Goal: Transaction & Acquisition: Purchase product/service

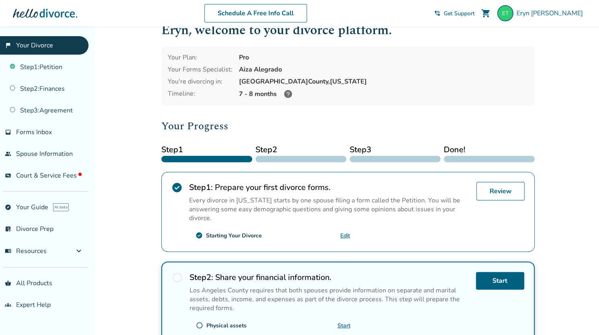
scroll to position [20, 0]
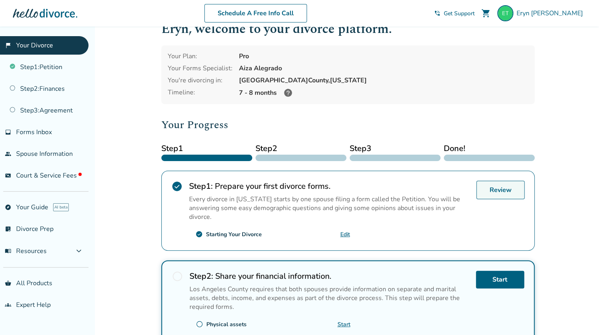
click at [496, 193] on link "Review" at bounding box center [500, 190] width 48 height 18
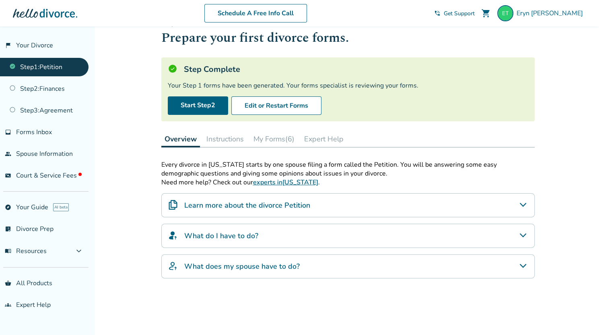
click at [278, 136] on button "My Forms (6)" at bounding box center [273, 139] width 47 height 16
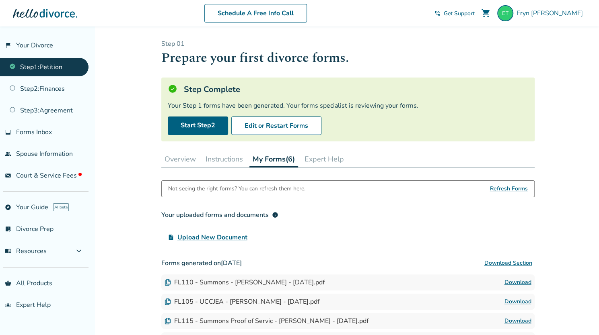
scroll to position [0, 0]
click at [287, 121] on button "Edit or Restart Forms" at bounding box center [276, 125] width 90 height 18
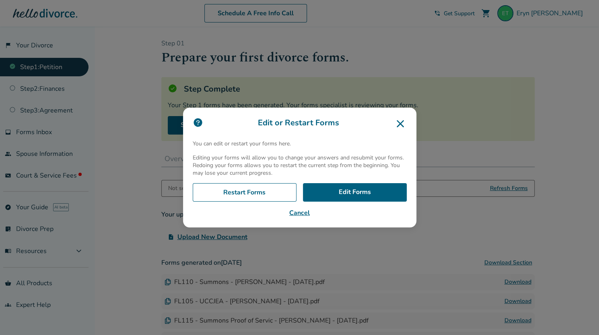
click at [406, 124] on icon at bounding box center [400, 123] width 13 height 13
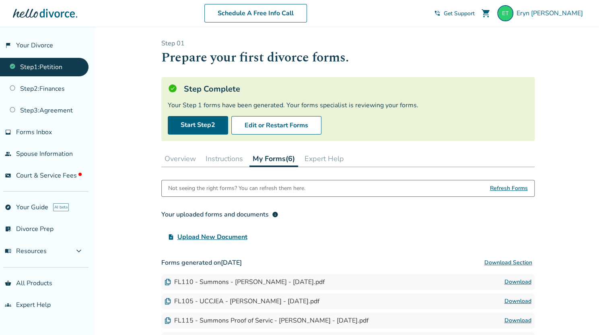
click at [403, 219] on h3 "Your uploaded forms and documents info" at bounding box center [347, 215] width 373 height 16
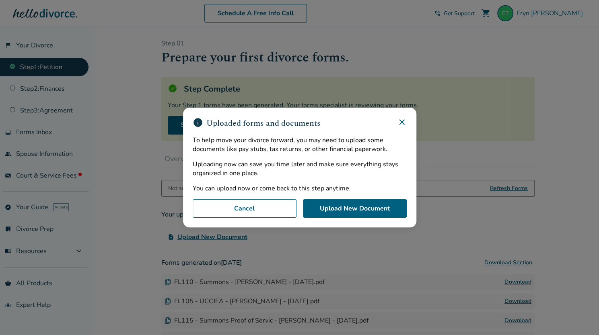
click at [404, 118] on div "info Uploaded forms and documents To help move your divorce forward, you may ne…" at bounding box center [299, 168] width 233 height 120
click at [400, 124] on icon at bounding box center [402, 122] width 10 height 10
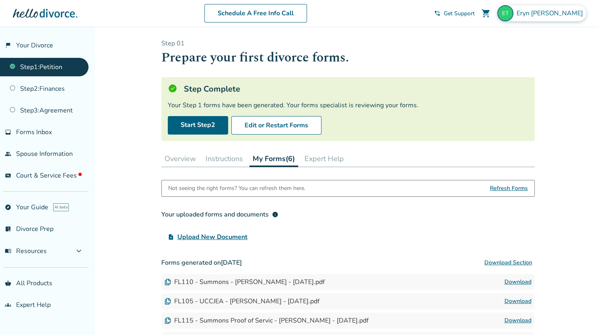
click at [569, 17] on span "Eryn Tanaka" at bounding box center [551, 13] width 70 height 9
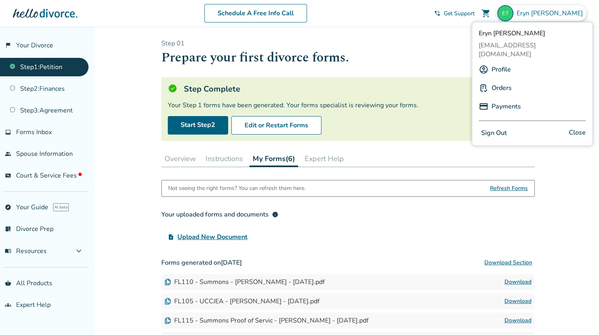
click at [502, 99] on link "Payments" at bounding box center [505, 106] width 29 height 15
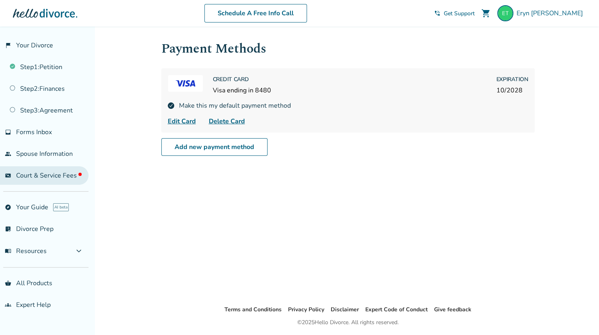
click at [57, 177] on span "Court & Service Fees" at bounding box center [49, 175] width 66 height 9
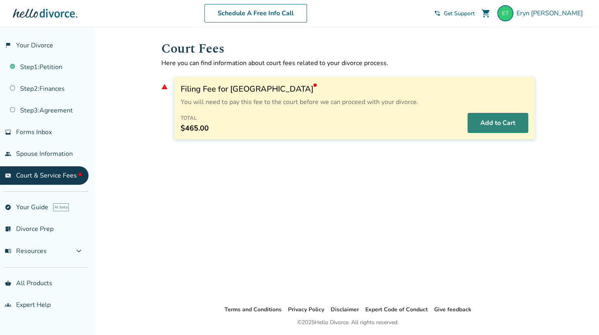
click at [489, 124] on button "Add to Cart" at bounding box center [497, 123] width 61 height 20
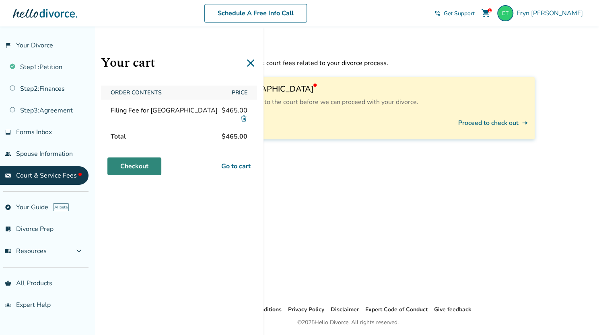
click at [142, 166] on link "Checkout" at bounding box center [134, 167] width 54 height 18
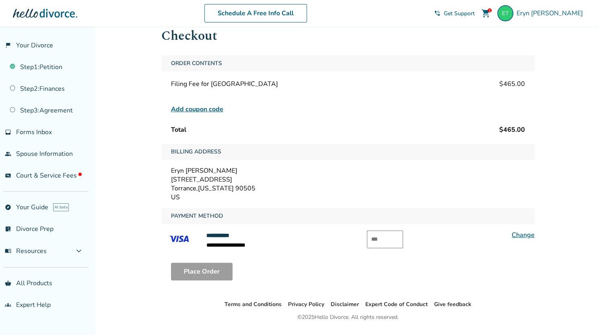
scroll to position [43, 0]
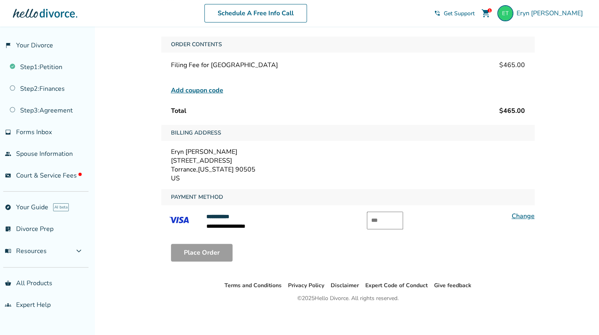
click at [366, 217] on div "**********" at bounding box center [347, 221] width 373 height 19
click at [386, 217] on input "text" at bounding box center [385, 221] width 36 height 18
type input "***"
click at [194, 246] on button "Place Order" at bounding box center [202, 253] width 62 height 18
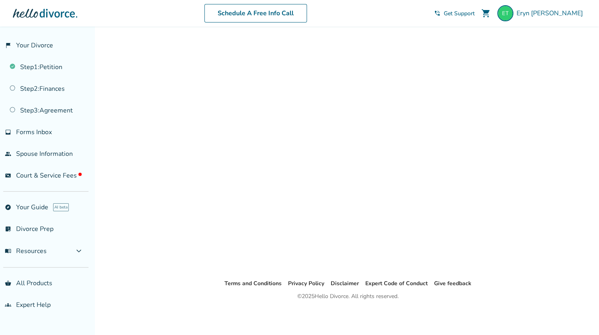
scroll to position [27, 0]
